Goal: Transaction & Acquisition: Subscribe to service/newsletter

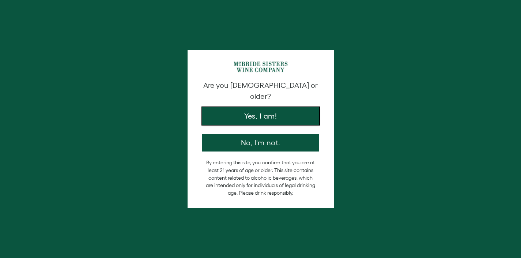
click at [273, 110] on button "Yes, I am!" at bounding box center [260, 116] width 117 height 18
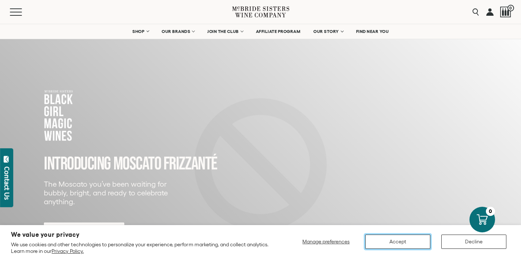
click at [409, 240] on button "Accept" at bounding box center [397, 241] width 65 height 14
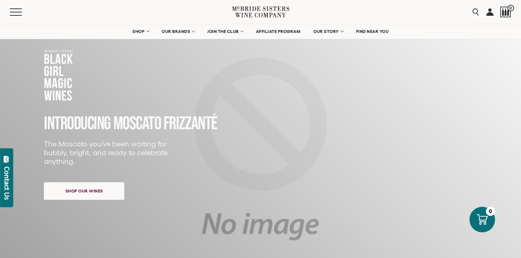
scroll to position [77, 0]
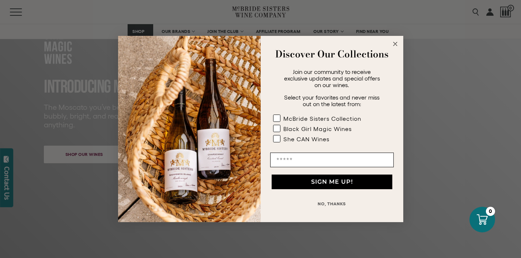
click at [394, 45] on icon "Close dialog" at bounding box center [395, 44] width 4 height 4
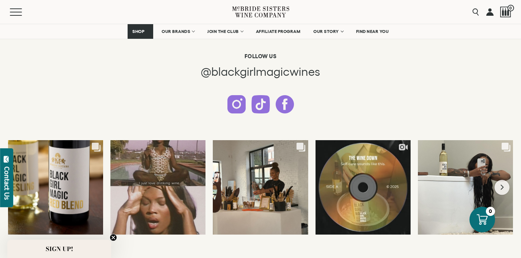
scroll to position [1835, 0]
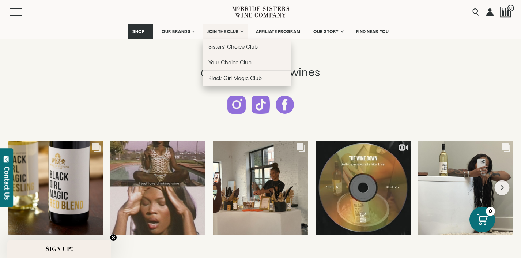
click at [219, 32] on span "JOIN THE CLUB" at bounding box center [222, 31] width 31 height 5
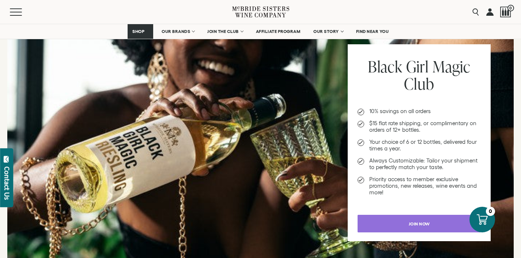
scroll to position [752, 0]
